Goal: Task Accomplishment & Management: Manage account settings

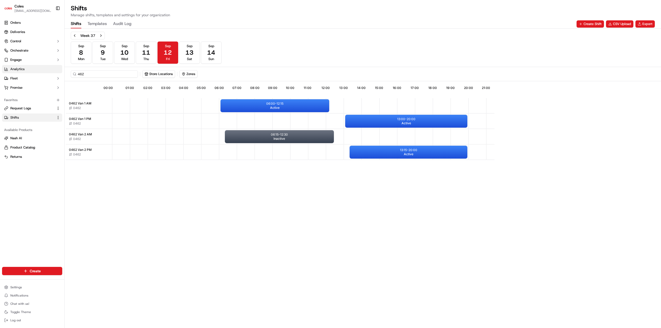
drag, startPoint x: 18, startPoint y: 69, endPoint x: 55, endPoint y: 69, distance: 37.2
click at [18, 69] on span "Analytics" at bounding box center [17, 69] width 14 height 5
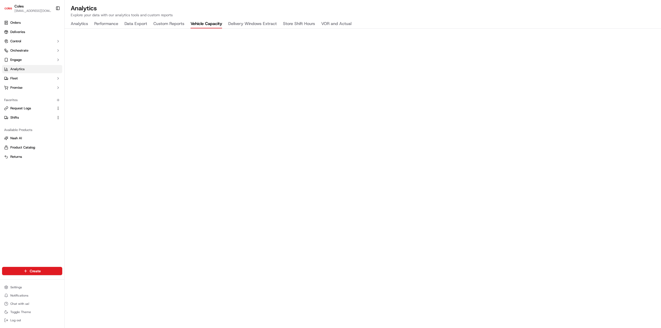
click at [213, 25] on button "Vehicle Capacity" at bounding box center [207, 24] width 32 height 9
click at [313, 9] on h2 "Analytics" at bounding box center [363, 8] width 584 height 8
click at [21, 117] on link "Shifts" at bounding box center [29, 117] width 50 height 5
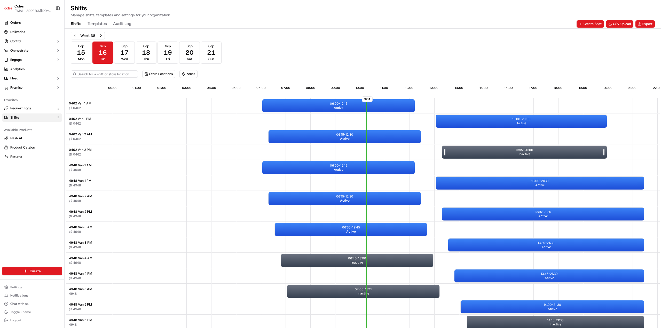
scroll to position [0, 50]
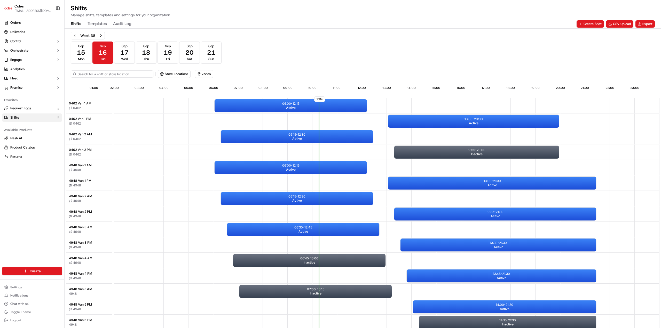
click at [109, 72] on input at bounding box center [112, 73] width 83 height 7
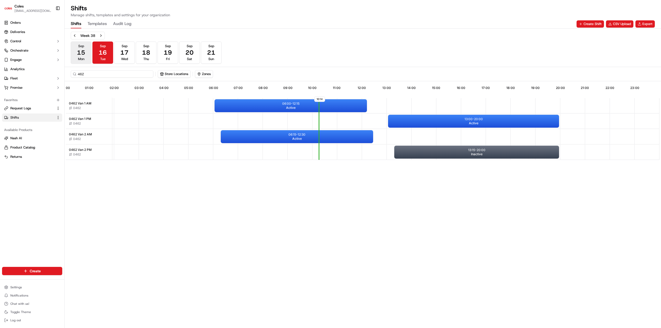
type input "462"
click at [82, 54] on span "15" at bounding box center [81, 53] width 8 height 8
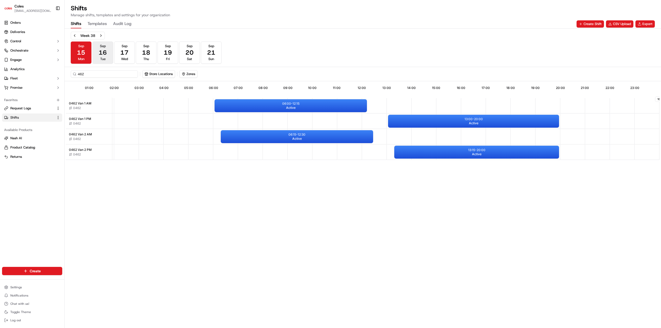
click at [101, 50] on span "16" at bounding box center [103, 53] width 8 height 8
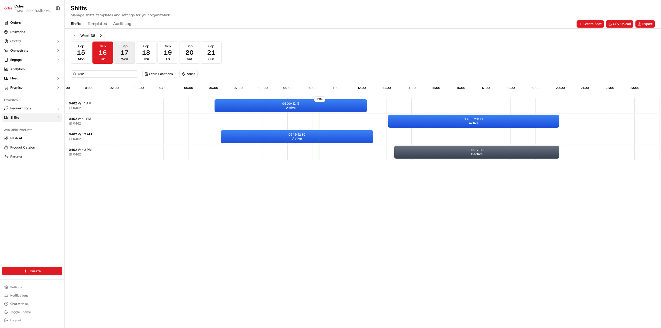
click at [122, 51] on span "17" at bounding box center [124, 53] width 8 height 8
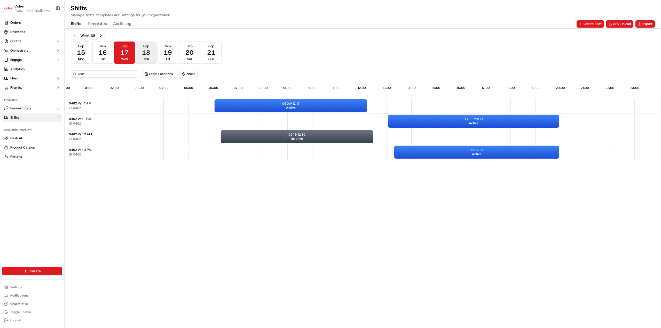
click at [140, 52] on button "[DATE] Thu" at bounding box center [146, 53] width 21 height 22
click at [173, 57] on button "[DATE] Fri" at bounding box center [168, 53] width 21 height 22
click at [191, 57] on span "Sat" at bounding box center [189, 59] width 5 height 5
click at [72, 36] on button "Previous week" at bounding box center [74, 35] width 7 height 7
click at [165, 51] on span "12" at bounding box center [168, 53] width 8 height 8
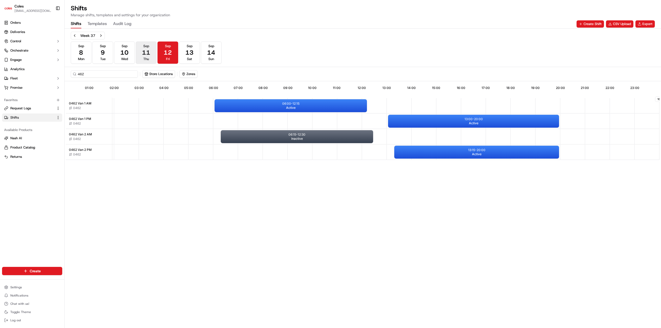
click at [152, 55] on button "[DATE] Thu" at bounding box center [146, 53] width 21 height 22
click at [126, 57] on span "Wed" at bounding box center [124, 59] width 7 height 5
click at [111, 57] on button "[DATE] Tue" at bounding box center [102, 53] width 21 height 22
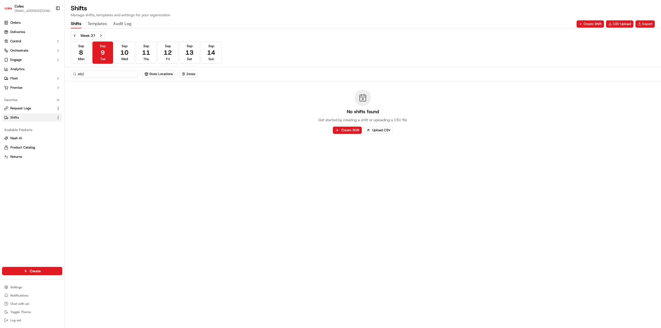
drag, startPoint x: 123, startPoint y: 51, endPoint x: 177, endPoint y: 73, distance: 58.1
click at [124, 52] on span "10" at bounding box center [124, 53] width 8 height 8
